Goal: Task Accomplishment & Management: Complete application form

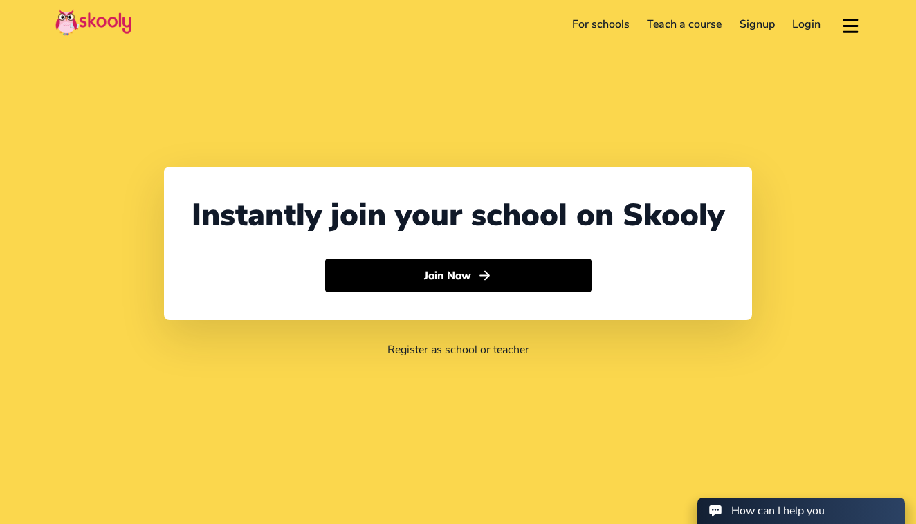
select select "971"
select select "[GEOGRAPHIC_DATA]"
select select "[GEOGRAPHIC_DATA]/[GEOGRAPHIC_DATA]"
select select "971"
select select "[GEOGRAPHIC_DATA]"
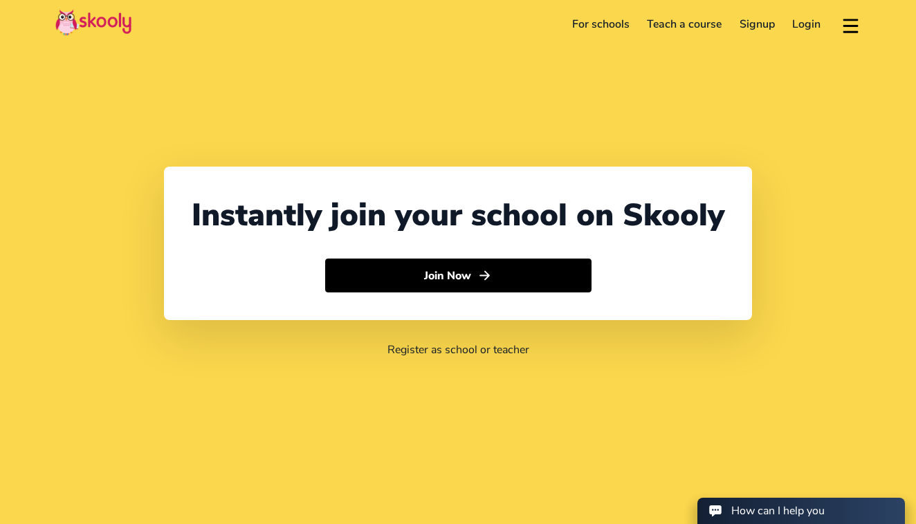
select select "[GEOGRAPHIC_DATA]/[GEOGRAPHIC_DATA]"
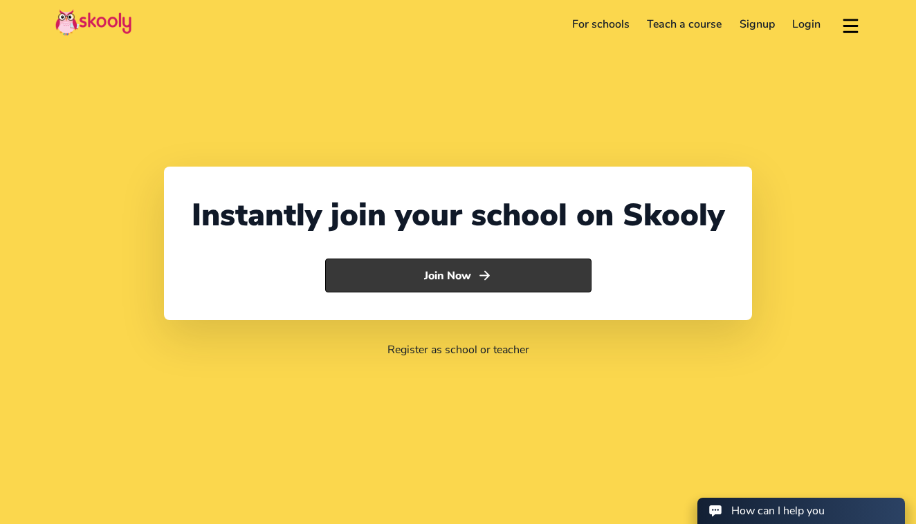
click at [420, 275] on button "Join Now" at bounding box center [458, 276] width 266 height 35
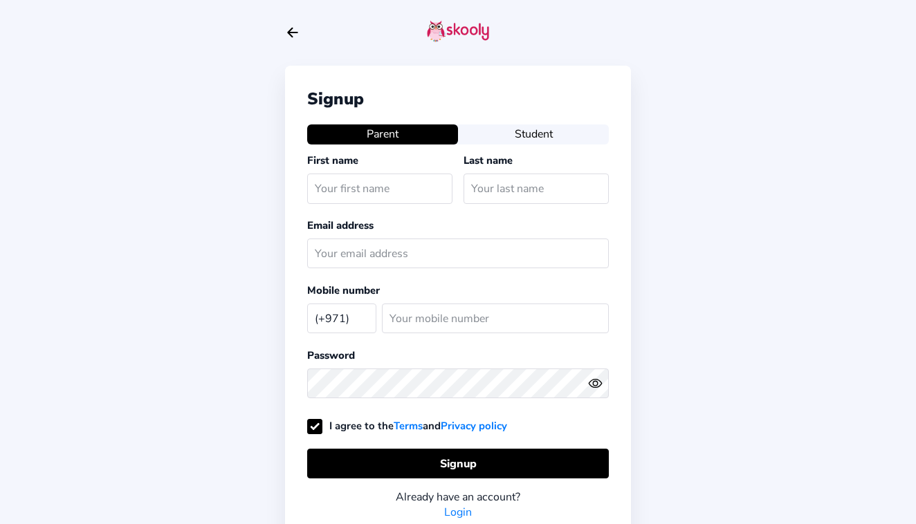
select select "AE"
click at [538, 145] on div "Signup Parent Student First name Last name Email address Mobile number (+971) […" at bounding box center [458, 304] width 346 height 477
click at [528, 131] on button "Student" at bounding box center [533, 133] width 151 height 19
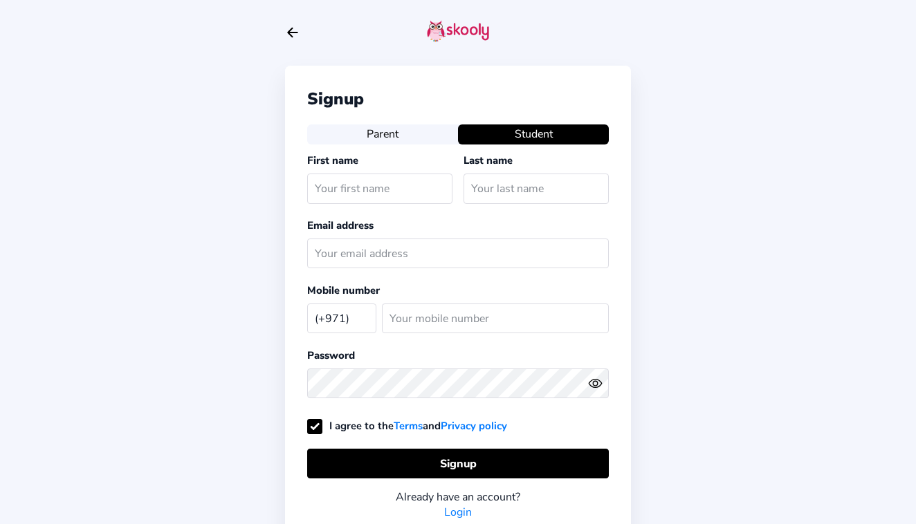
click at [300, 28] on icon "Arrow Back" at bounding box center [292, 32] width 15 height 15
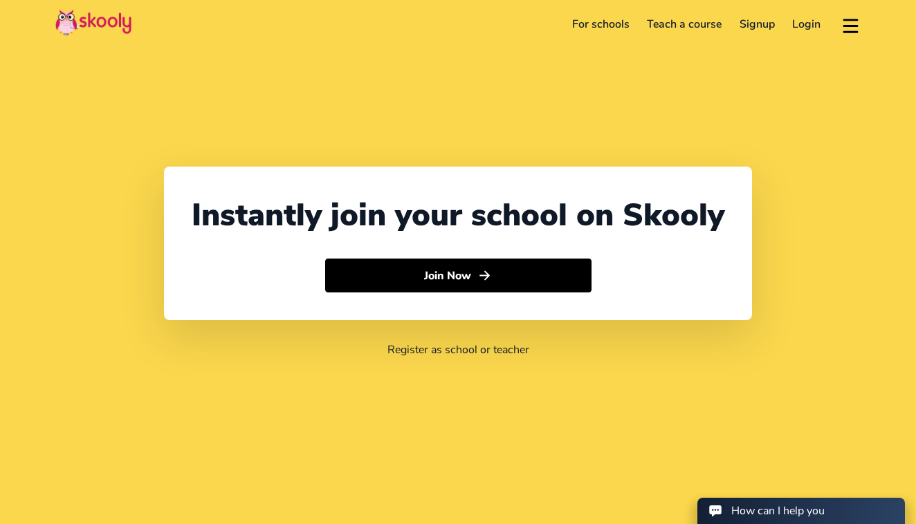
select select "971"
select select "[GEOGRAPHIC_DATA]"
select select "[GEOGRAPHIC_DATA]/[GEOGRAPHIC_DATA]"
click at [804, 10] on header "For schools Teach a course Signup Login Download app Contact support English" at bounding box center [458, 24] width 916 height 48
click at [804, 32] on link "Login" at bounding box center [807, 24] width 46 height 22
